Goal: Task Accomplishment & Management: Use online tool/utility

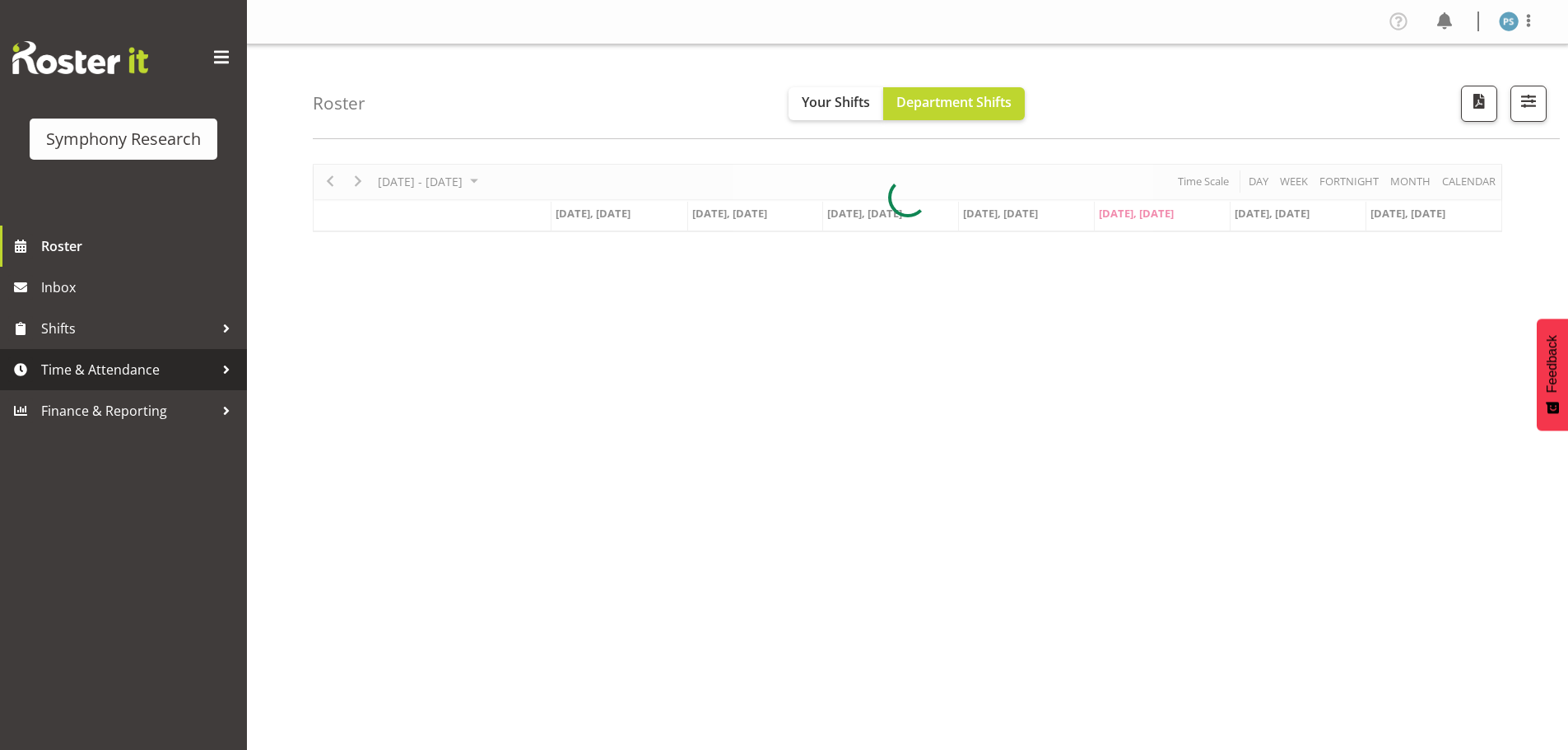
click at [141, 381] on span "Time & Attendance" at bounding box center [127, 370] width 173 height 25
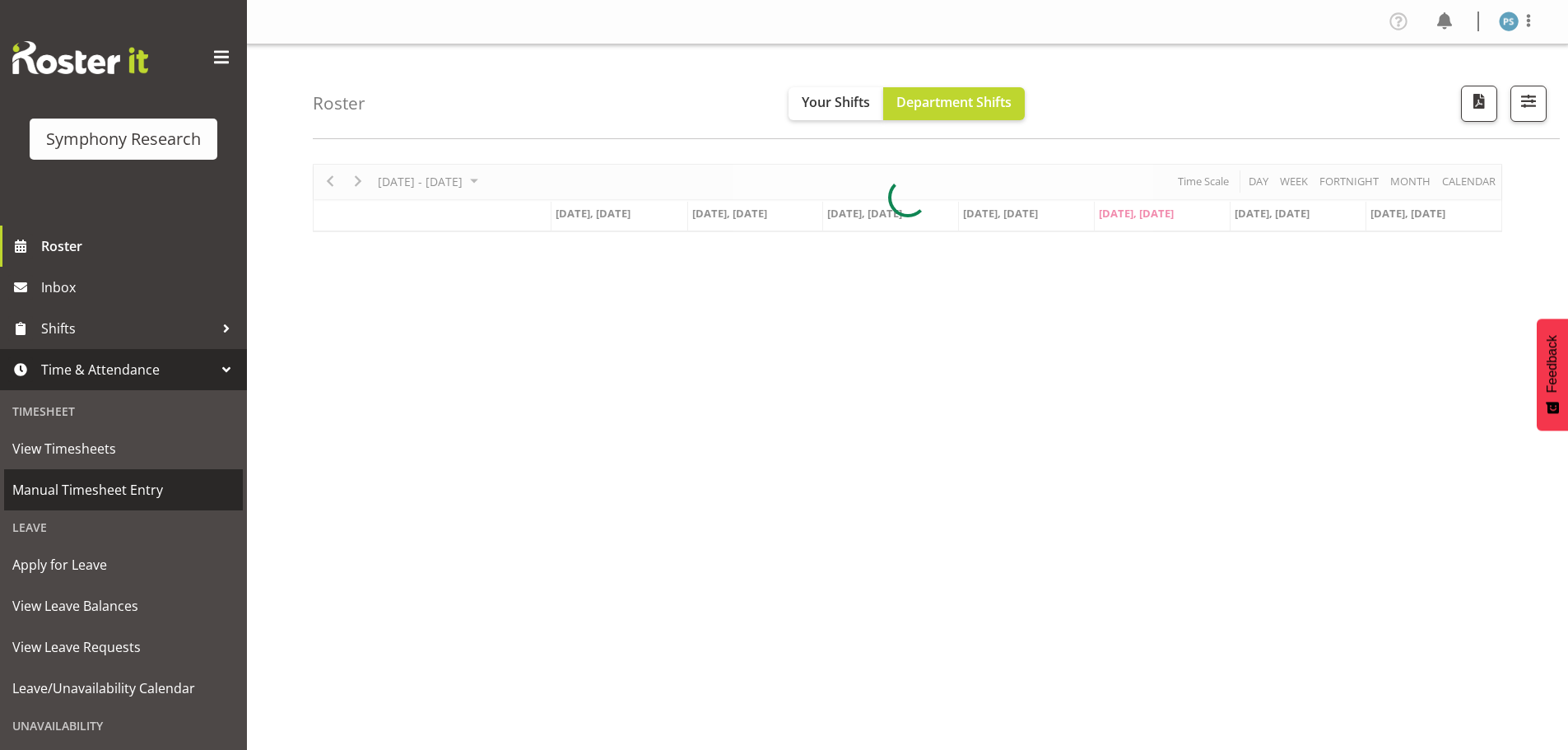
click at [136, 495] on span "Manual Timesheet Entry" at bounding box center [123, 490] width 222 height 25
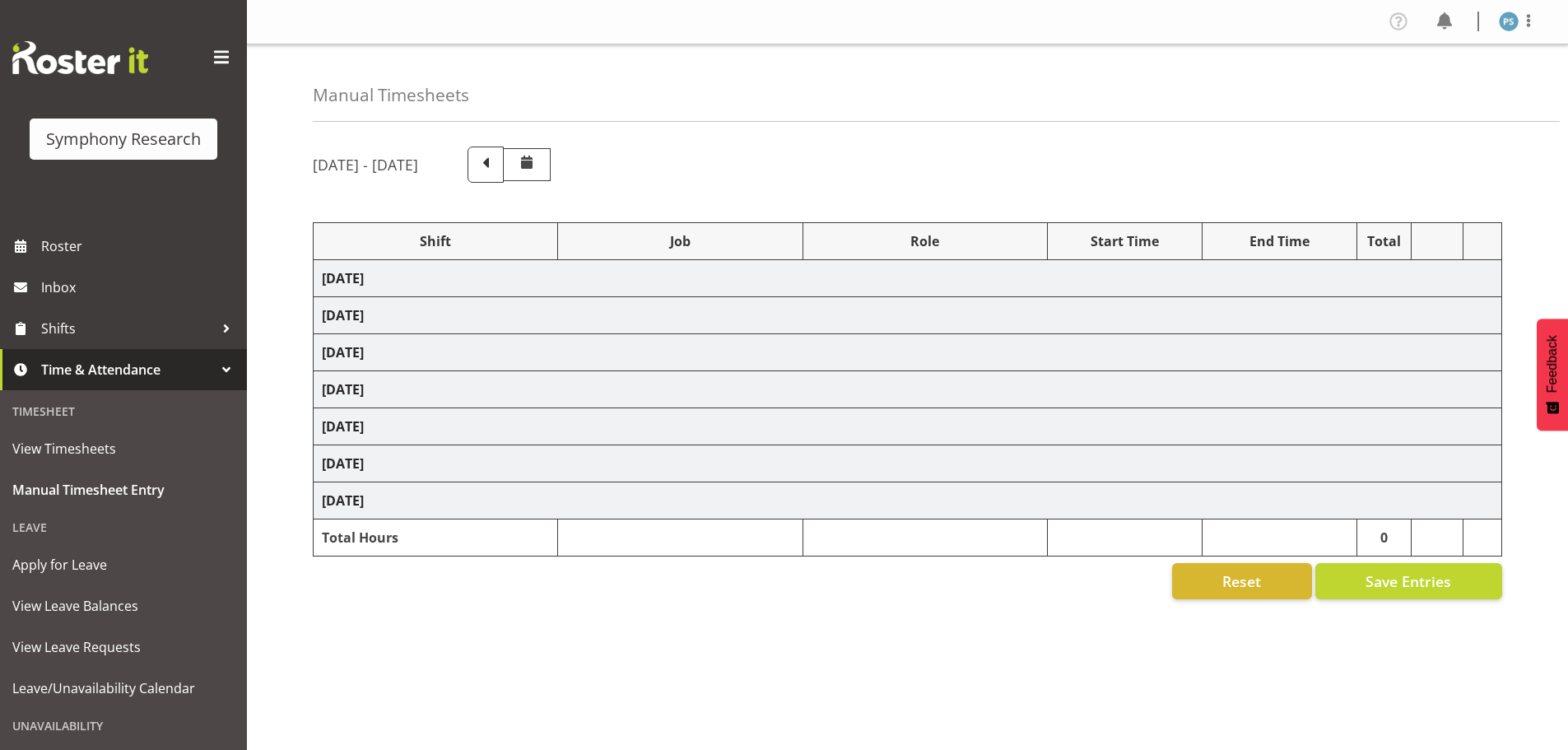
select select "22679"
select select "10499"
select select "2398"
select select "10499"
select select "2398"
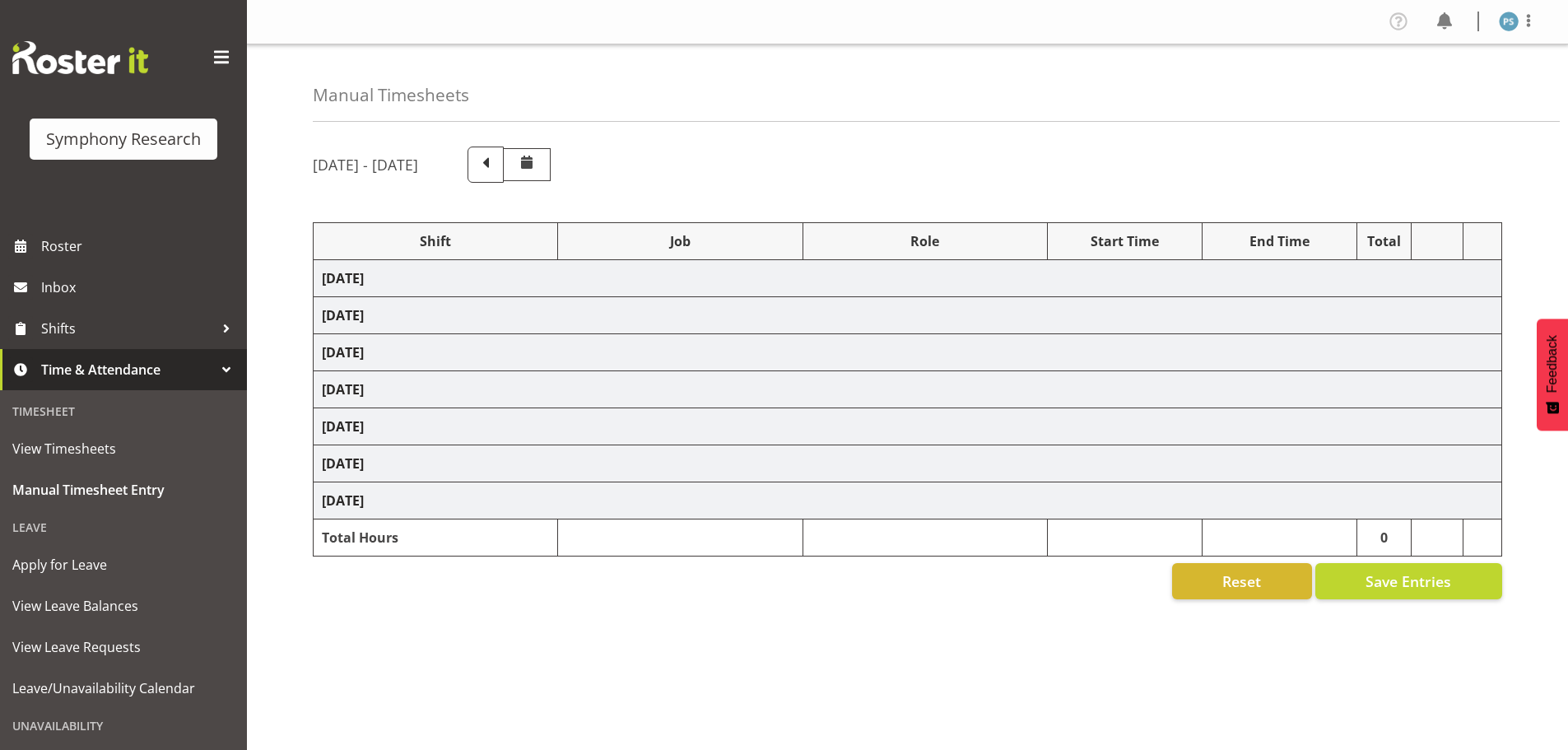
select select "4583"
select select "9636"
select select "2398"
select select "10499"
